Goal: Task Accomplishment & Management: Manage account settings

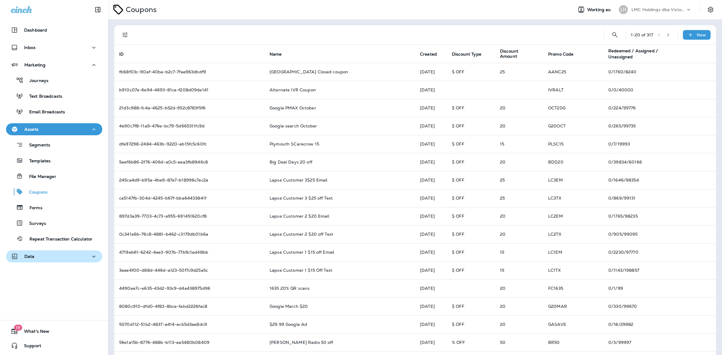
click at [38, 257] on div "Data" at bounding box center [54, 257] width 87 height 8
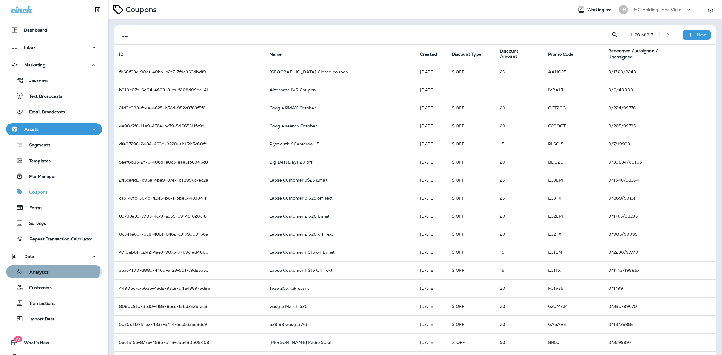
click at [40, 267] on div "Analytics" at bounding box center [28, 271] width 40 height 9
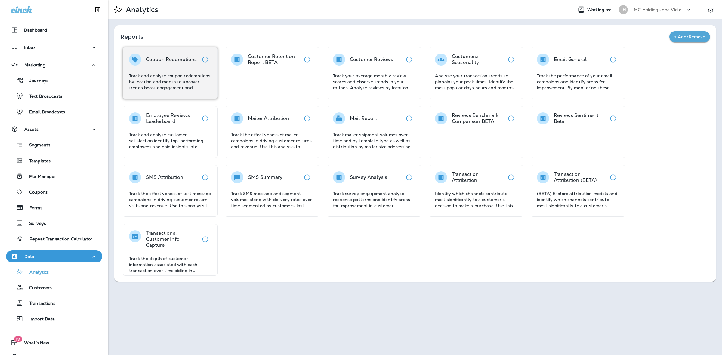
click at [172, 59] on p "Coupon Redemptions" at bounding box center [171, 60] width 51 height 6
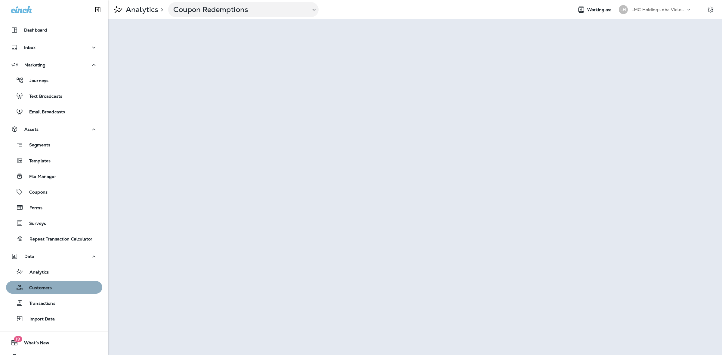
click at [53, 282] on button "Customers" at bounding box center [54, 287] width 96 height 13
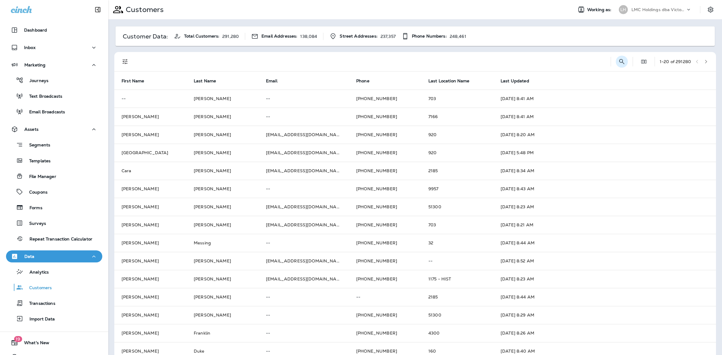
click at [616, 59] on button "Search Customers" at bounding box center [622, 62] width 12 height 12
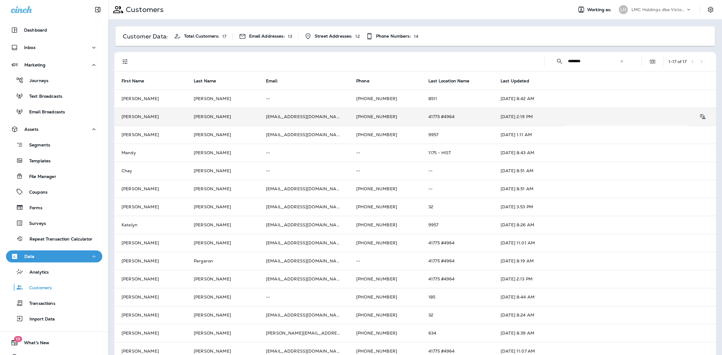
type input "********"
click at [320, 118] on td "[EMAIL_ADDRESS][DOMAIN_NAME]" at bounding box center [304, 117] width 90 height 18
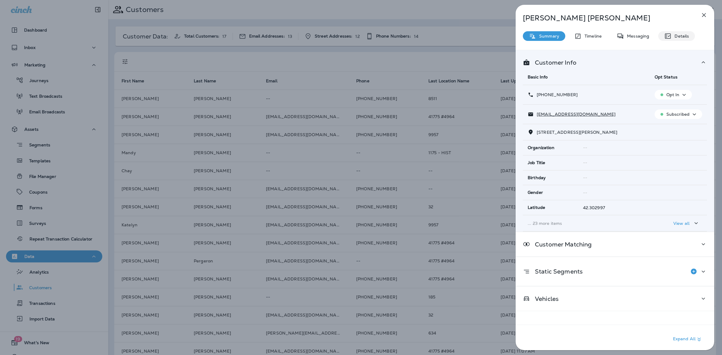
click at [676, 38] on p "Details" at bounding box center [679, 36] width 17 height 5
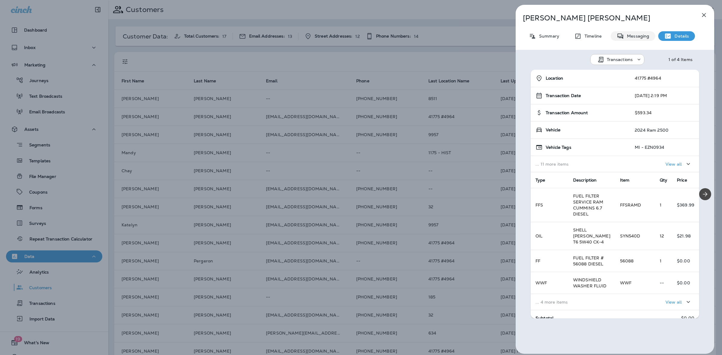
click at [638, 35] on p "Messaging" at bounding box center [636, 36] width 25 height 5
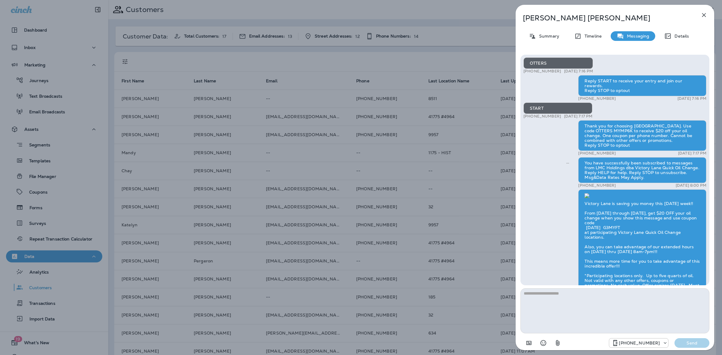
scroll to position [-639, 0]
click at [592, 36] on p "Timeline" at bounding box center [591, 36] width 20 height 5
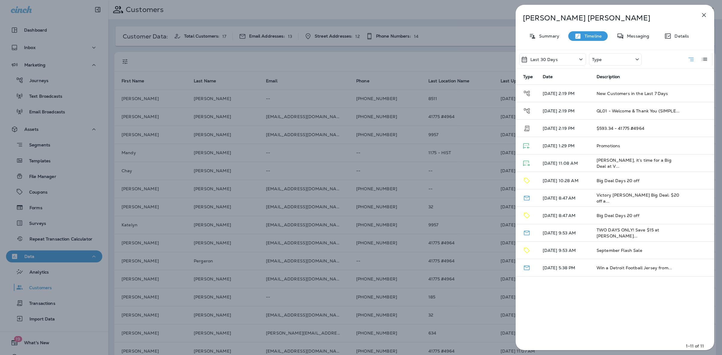
click at [557, 59] on div "Last 30 Days" at bounding box center [552, 59] width 67 height 12
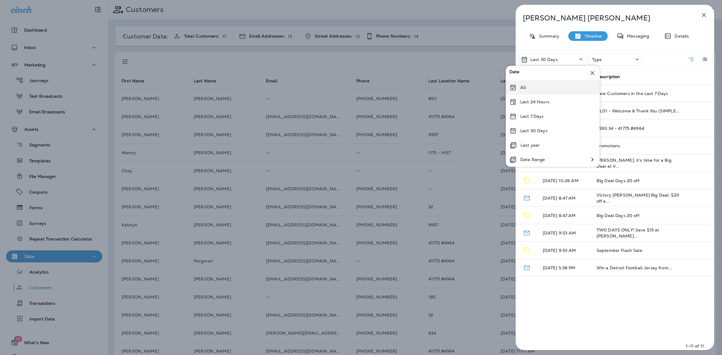
click at [545, 86] on div "All" at bounding box center [553, 87] width 94 height 14
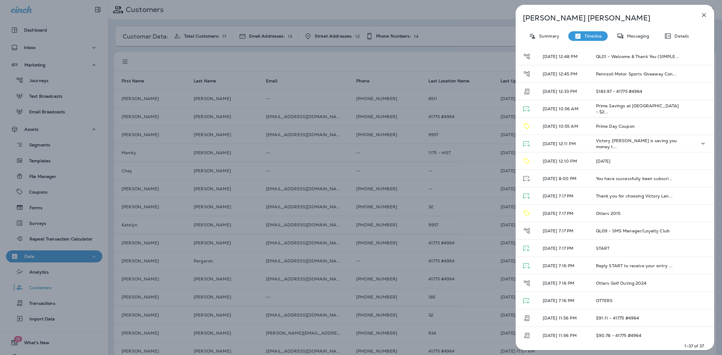
scroll to position [394, 0]
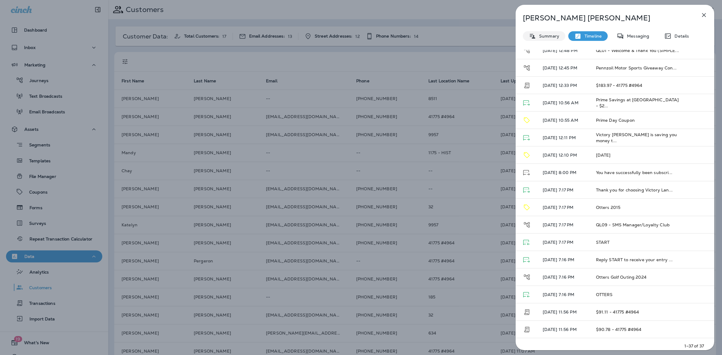
click at [550, 38] on p "Summary" at bounding box center [547, 36] width 23 height 5
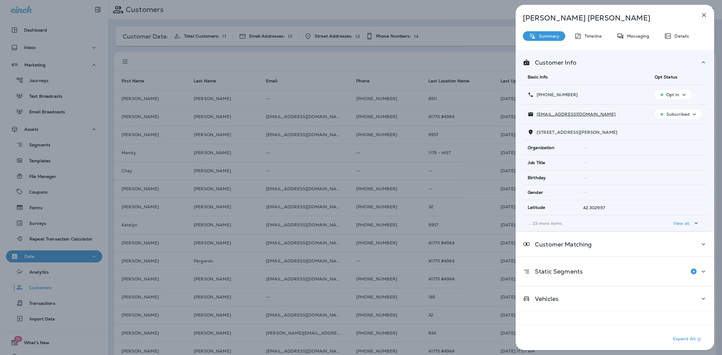
click at [702, 16] on icon "button" at bounding box center [703, 14] width 7 height 7
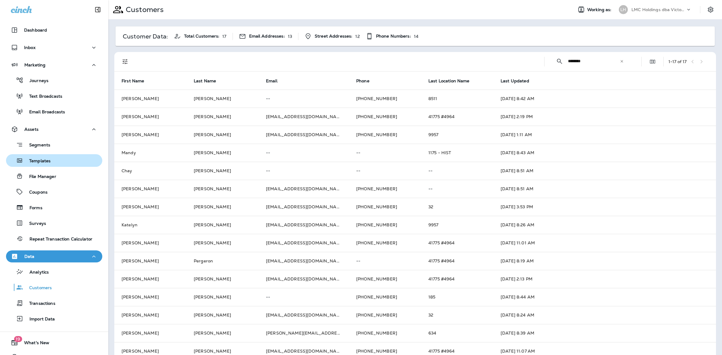
click at [53, 162] on div "Templates" at bounding box center [53, 160] width 91 height 9
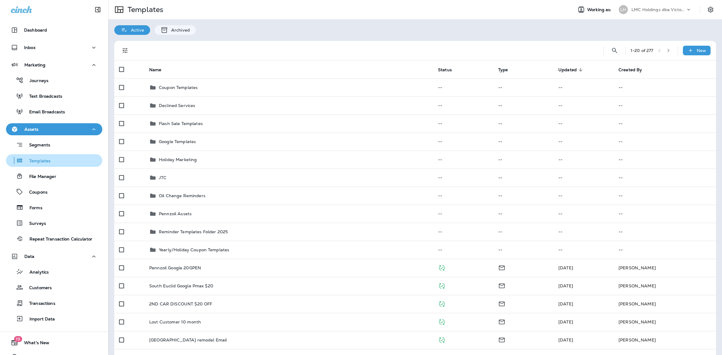
click at [50, 159] on p "Templates" at bounding box center [36, 162] width 27 height 6
click at [687, 50] on icon at bounding box center [690, 51] width 6 height 6
click at [267, 45] on div at bounding box center [361, 177] width 722 height 355
click at [687, 49] on icon at bounding box center [690, 51] width 6 height 6
click at [687, 63] on li "New Template" at bounding box center [692, 66] width 51 height 14
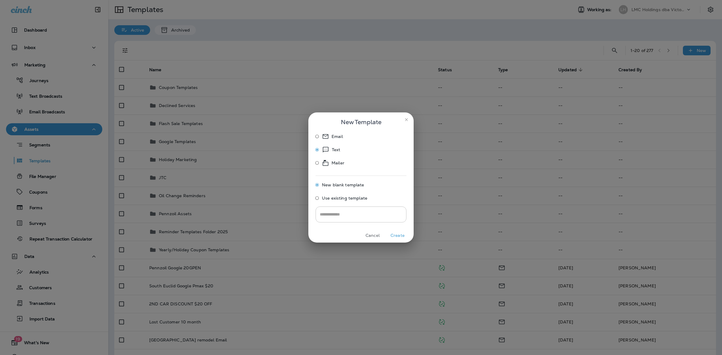
click at [396, 232] on button "Create" at bounding box center [397, 235] width 23 height 9
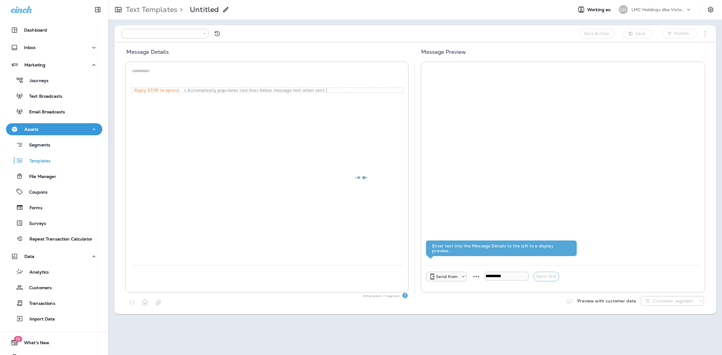
type input "**********"
click at [156, 301] on icon "button" at bounding box center [158, 303] width 6 height 6
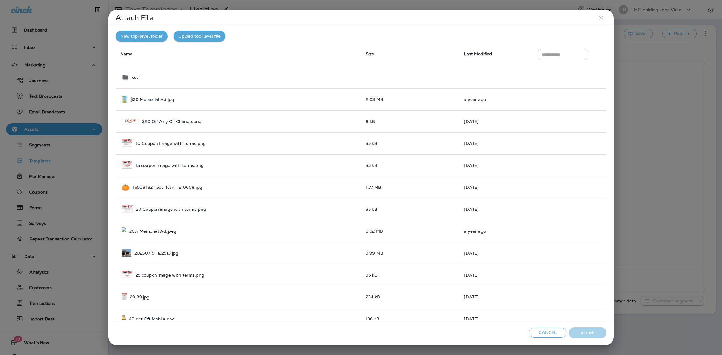
click at [599, 17] on icon "close" at bounding box center [601, 17] width 6 height 6
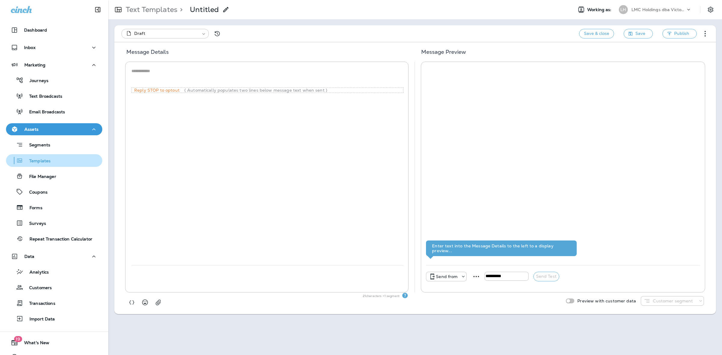
click at [58, 160] on div "Templates" at bounding box center [53, 160] width 91 height 9
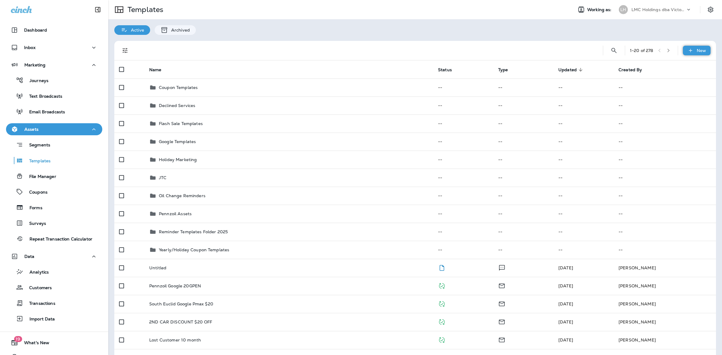
click at [699, 51] on p "New" at bounding box center [701, 50] width 9 height 5
click at [690, 67] on li "New Template" at bounding box center [692, 66] width 51 height 14
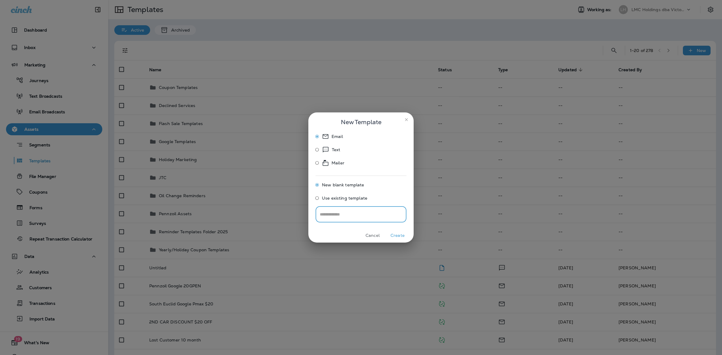
click at [395, 235] on button "Create" at bounding box center [397, 235] width 23 height 9
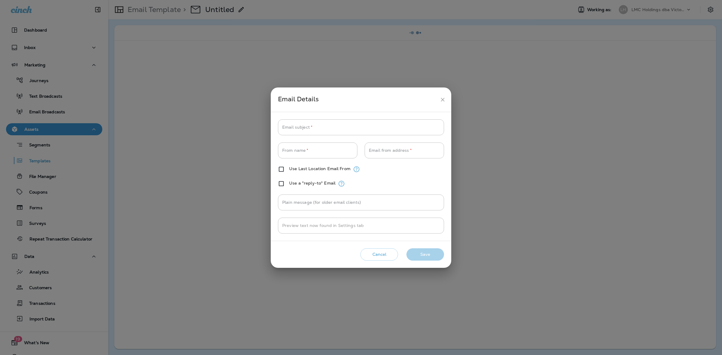
type input "**********"
click at [367, 129] on input "Email subject   *" at bounding box center [361, 127] width 166 height 16
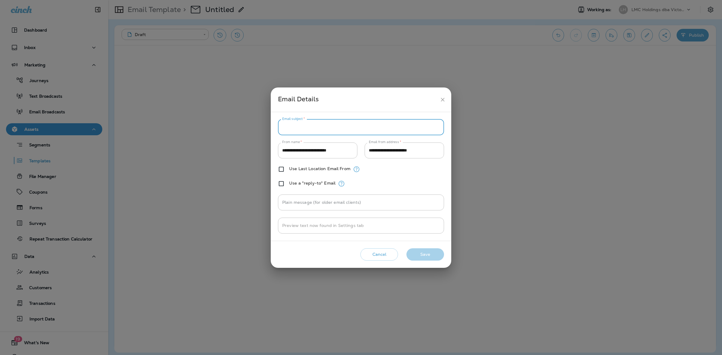
click at [391, 125] on input "Email subject   *" at bounding box center [361, 127] width 166 height 16
type input "*"
type input "**********"
click at [428, 253] on button "Save" at bounding box center [425, 254] width 38 height 12
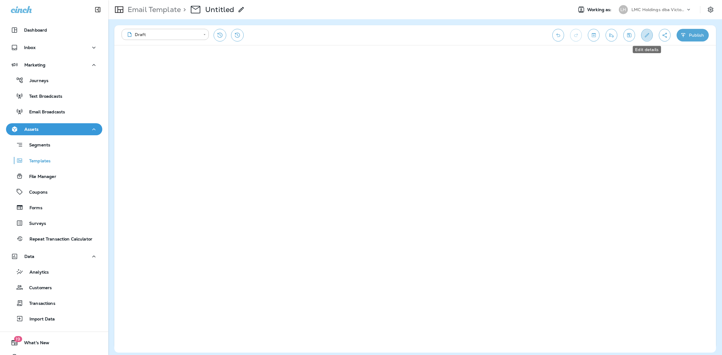
click at [643, 34] on button "Edit details" at bounding box center [647, 35] width 12 height 13
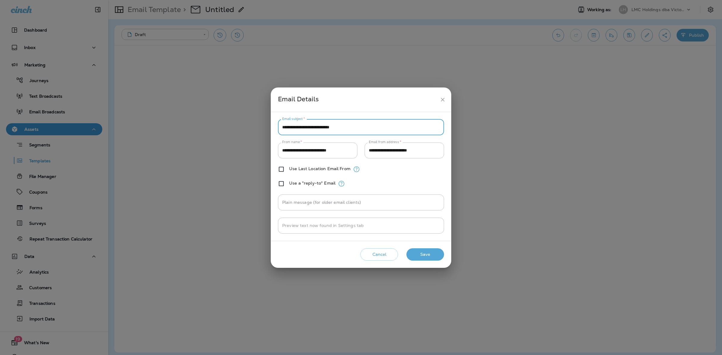
drag, startPoint x: 361, startPoint y: 126, endPoint x: 236, endPoint y: 124, distance: 125.1
click at [236, 127] on div "**********" at bounding box center [361, 177] width 722 height 355
type input "**********"
click at [423, 250] on button "Save" at bounding box center [425, 254] width 38 height 12
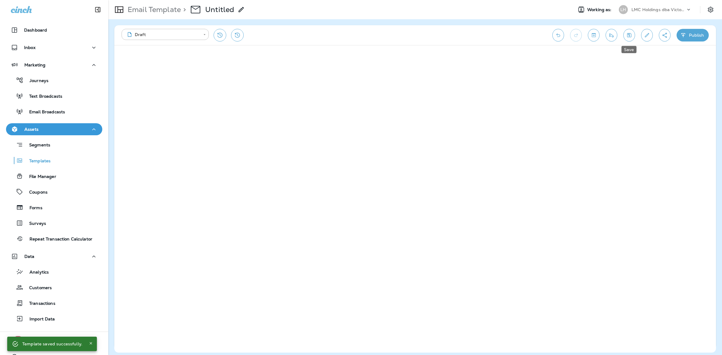
click at [627, 35] on icon "Save" at bounding box center [629, 35] width 4 height 4
click at [241, 6] on icon at bounding box center [241, 9] width 7 height 7
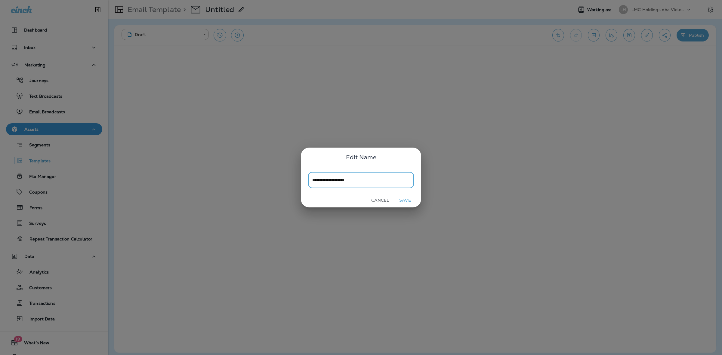
type input "**********"
click at [402, 198] on button "Save" at bounding box center [405, 200] width 23 height 9
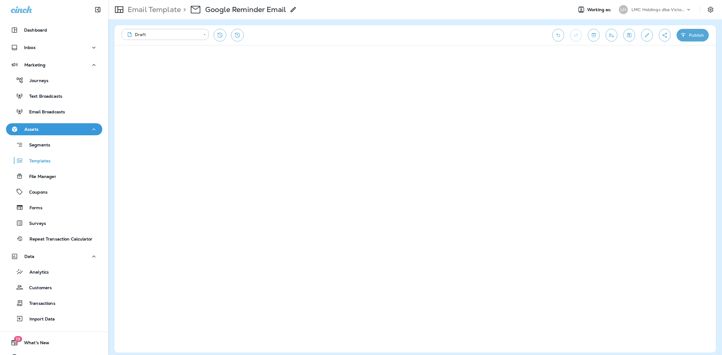
click at [691, 35] on button "Publish" at bounding box center [692, 35] width 32 height 13
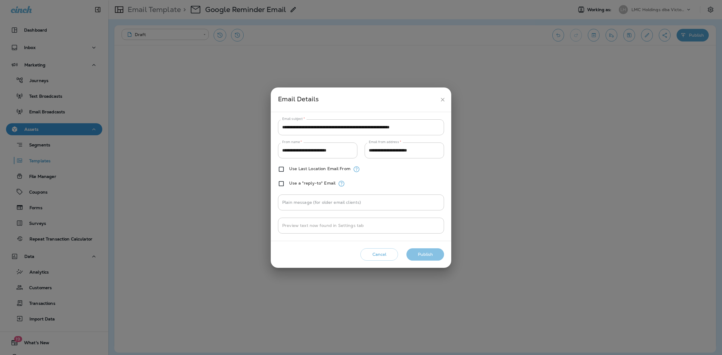
click at [423, 255] on button "Publish" at bounding box center [425, 254] width 38 height 12
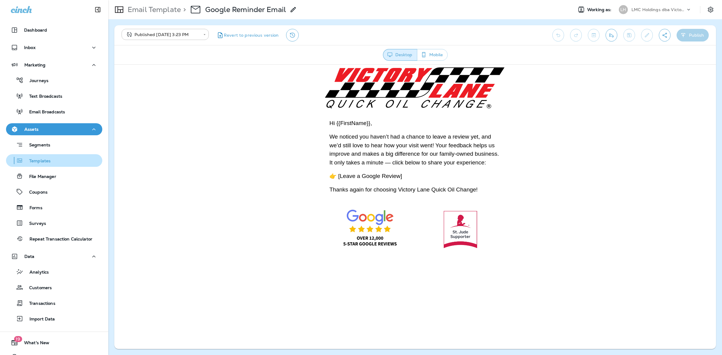
click at [56, 162] on div "Templates" at bounding box center [53, 160] width 91 height 9
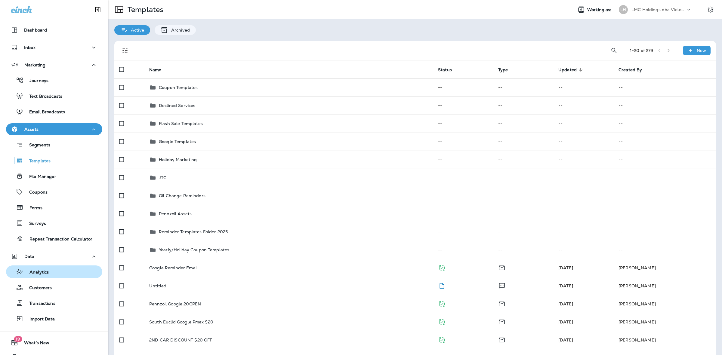
click at [61, 272] on div "Analytics" at bounding box center [53, 271] width 91 height 9
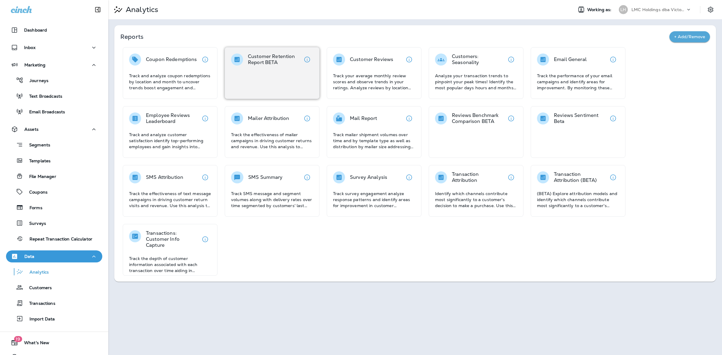
click at [271, 74] on div "Customer Retention Report BETA" at bounding box center [272, 73] width 95 height 52
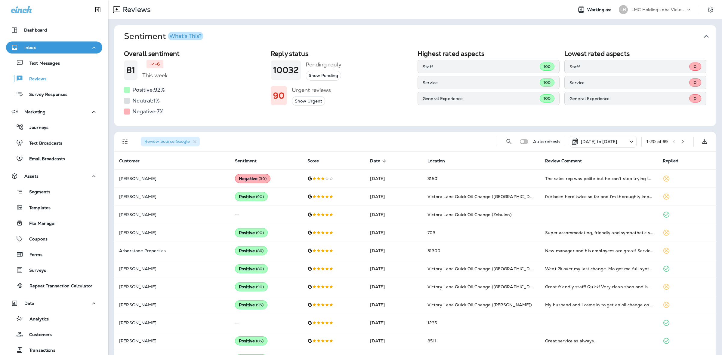
scroll to position [58, 0]
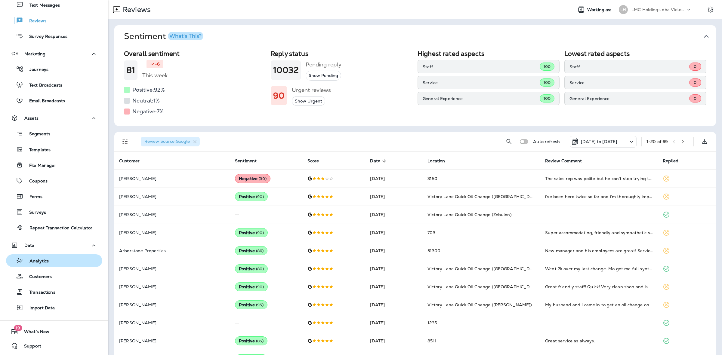
click at [52, 265] on button "Analytics" at bounding box center [54, 260] width 96 height 13
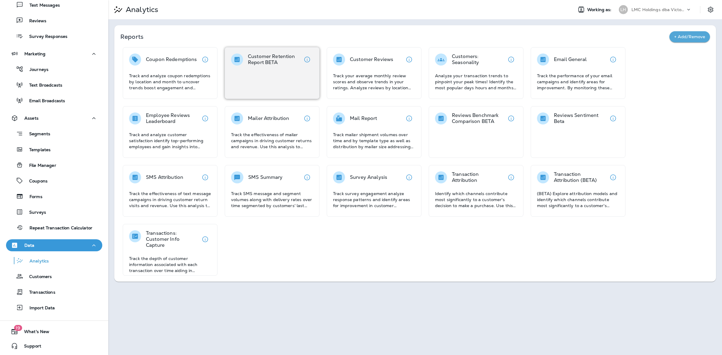
click at [286, 72] on div "Customer Retention Report BETA" at bounding box center [272, 73] width 95 height 52
